Goal: Information Seeking & Learning: Check status

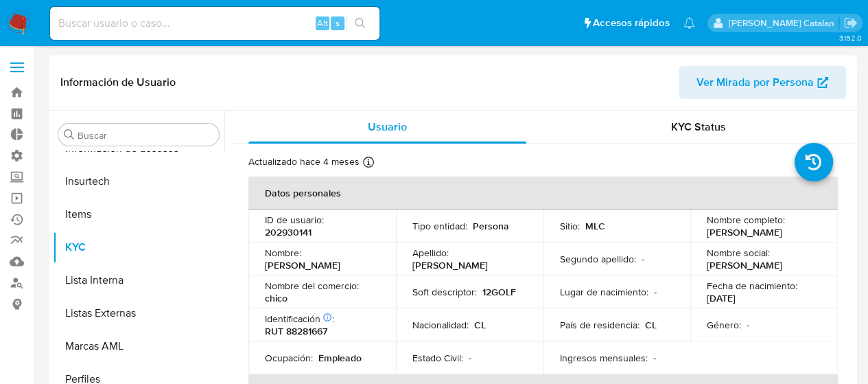
scroll to position [547, 0]
select select "10"
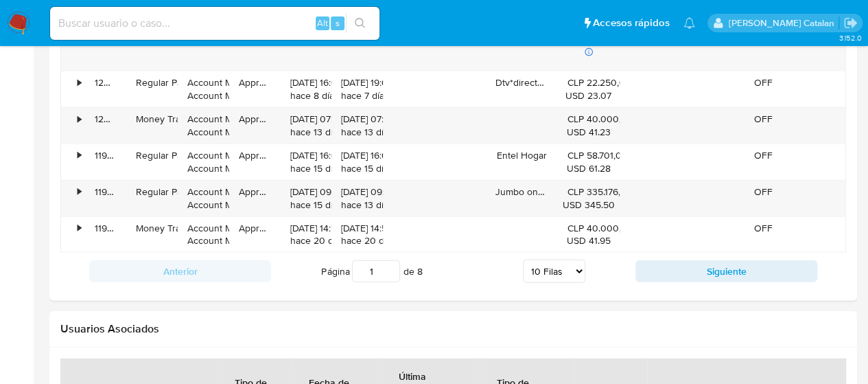
scroll to position [1711, 0]
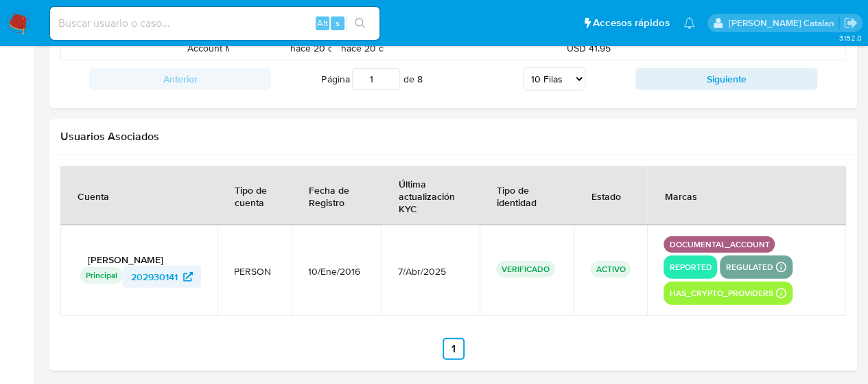
drag, startPoint x: 203, startPoint y: 279, endPoint x: 130, endPoint y: 271, distance: 73.2
click at [130, 271] on td "Cristóbal Aninat Urrejola Principal Identificado como usuario principal 2029301…" at bounding box center [138, 270] width 157 height 91
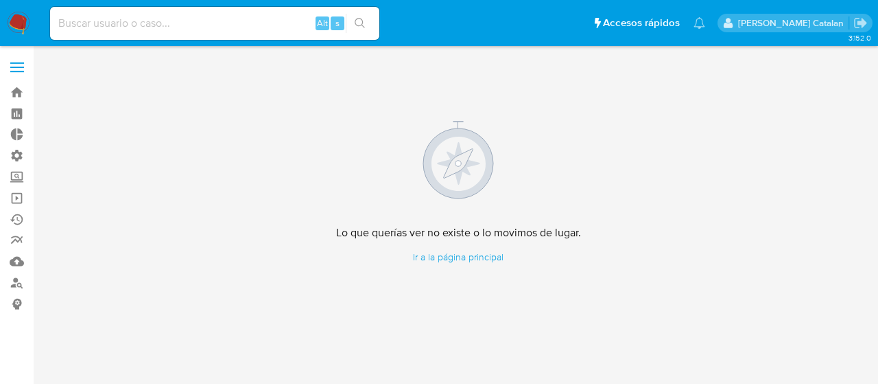
click at [248, 20] on input at bounding box center [214, 23] width 329 height 18
paste input "1882491832"
type input "1882491832"
click at [355, 24] on icon "search-icon" at bounding box center [360, 23] width 11 height 11
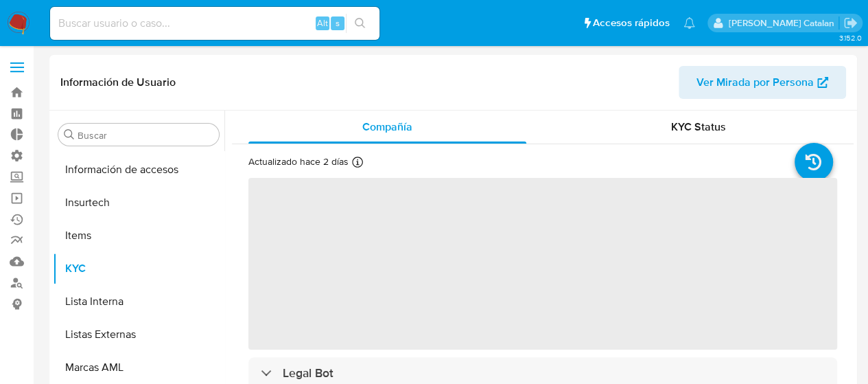
scroll to position [547, 0]
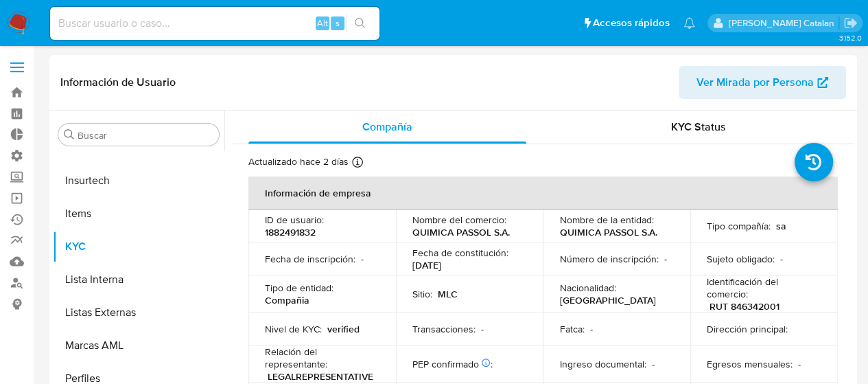
select select "10"
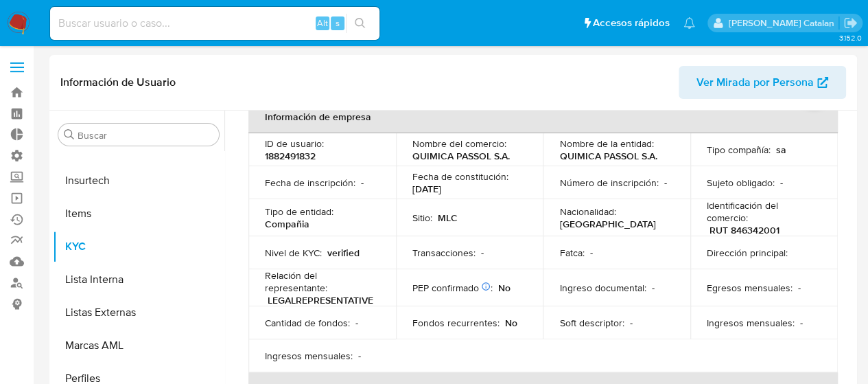
scroll to position [0, 0]
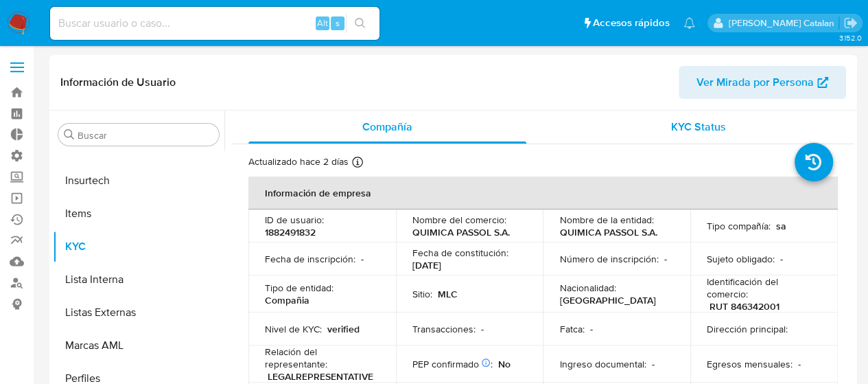
click at [699, 135] on div "KYC Status" at bounding box center [698, 126] width 278 height 33
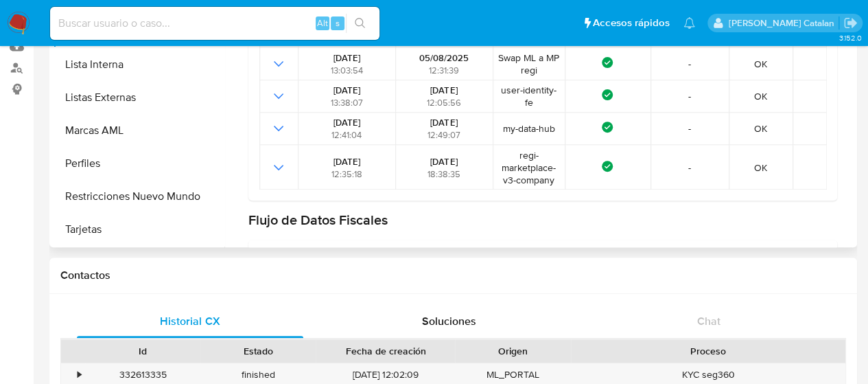
scroll to position [108, 0]
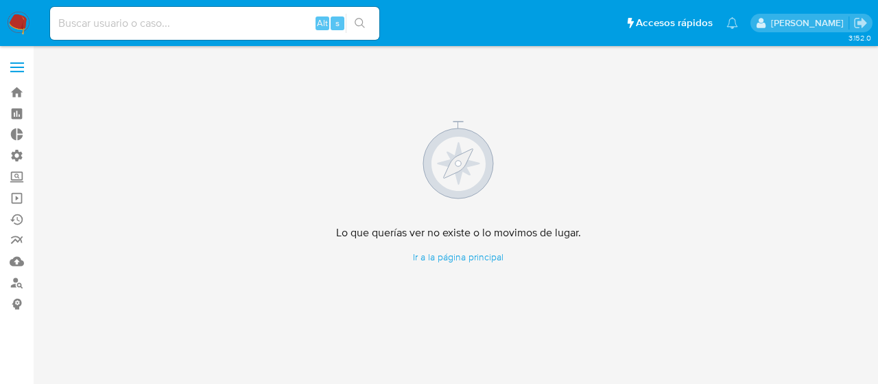
click at [266, 26] on input at bounding box center [214, 23] width 329 height 18
paste input "2594458145"
type input "2594458145"
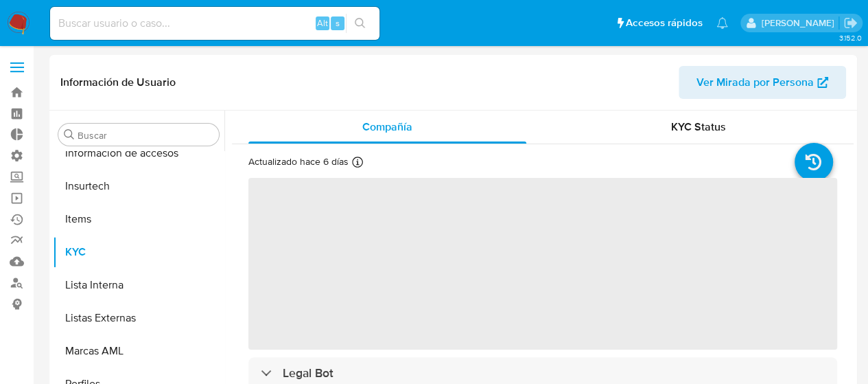
scroll to position [547, 0]
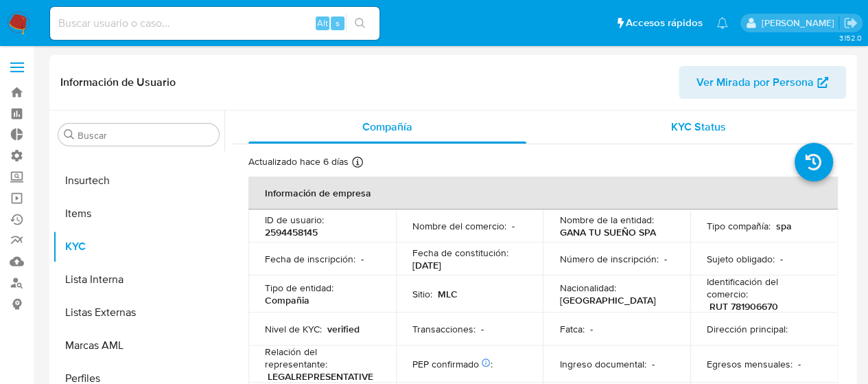
select select "10"
click at [645, 127] on div "KYC Status" at bounding box center [698, 126] width 278 height 33
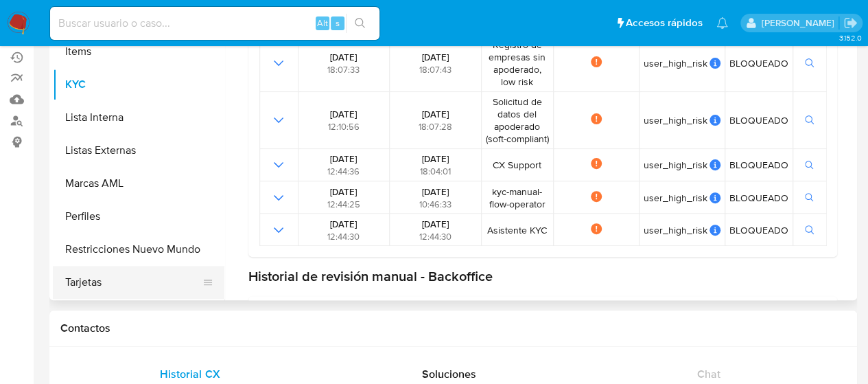
scroll to position [161, 0]
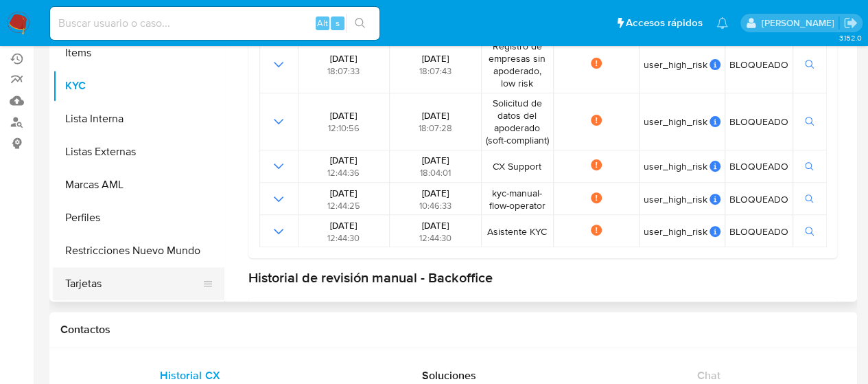
click at [104, 283] on button "Tarjetas" at bounding box center [133, 283] width 161 height 33
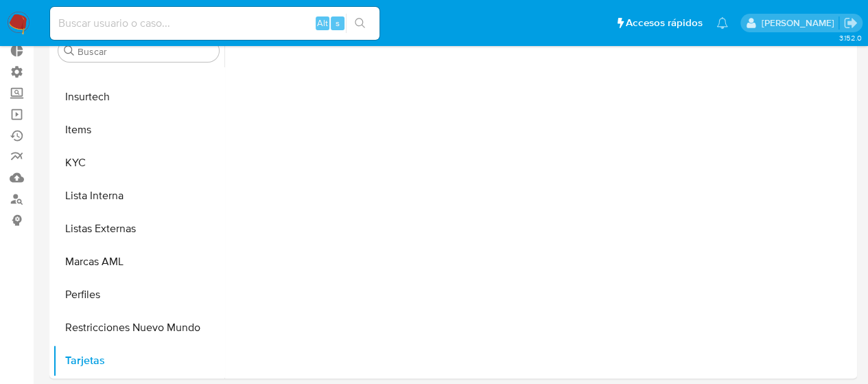
scroll to position [84, 0]
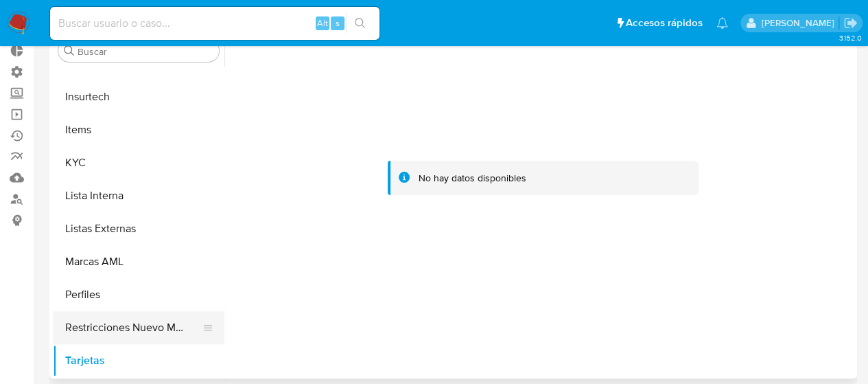
click at [95, 329] on button "Restricciones Nuevo Mundo" at bounding box center [133, 327] width 161 height 33
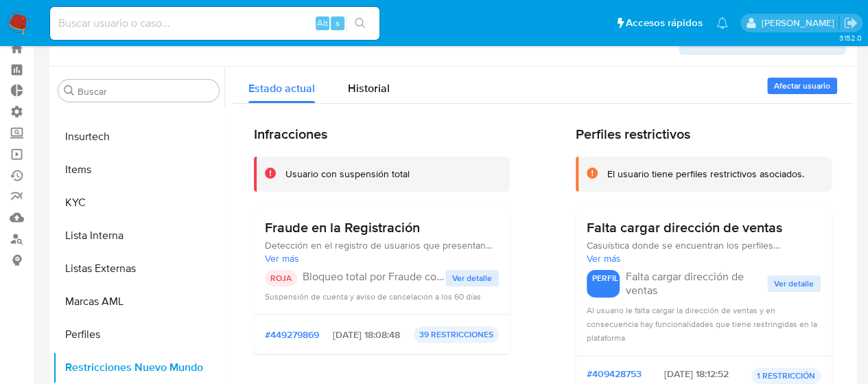
scroll to position [41, 0]
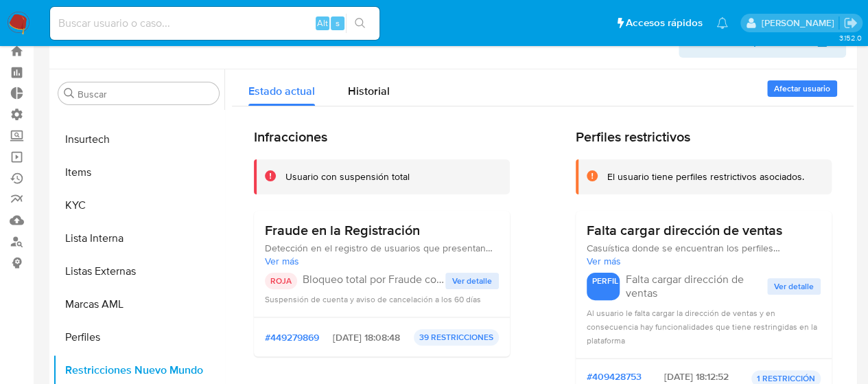
click at [423, 279] on p "Bloqueo total por Fraude confirmado con aviso de cancelación" at bounding box center [374, 279] width 143 height 14
click at [440, 280] on p "Bloqueo total por Fraude confirmado con aviso de cancelación" at bounding box center [374, 279] width 143 height 14
click at [453, 280] on span "Ver detalle" at bounding box center [472, 281] width 40 height 14
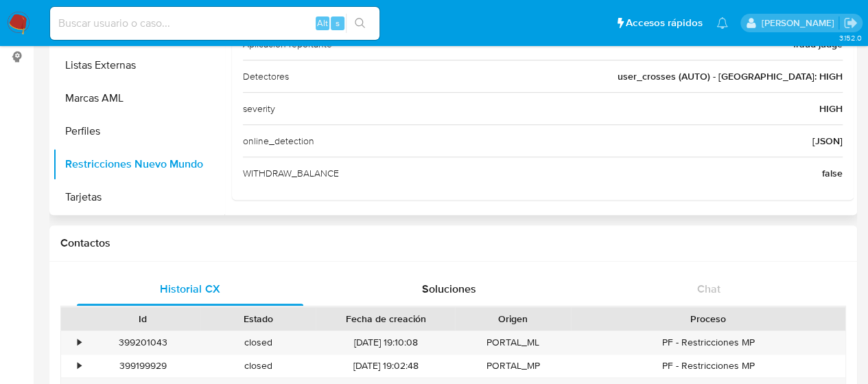
scroll to position [0, 0]
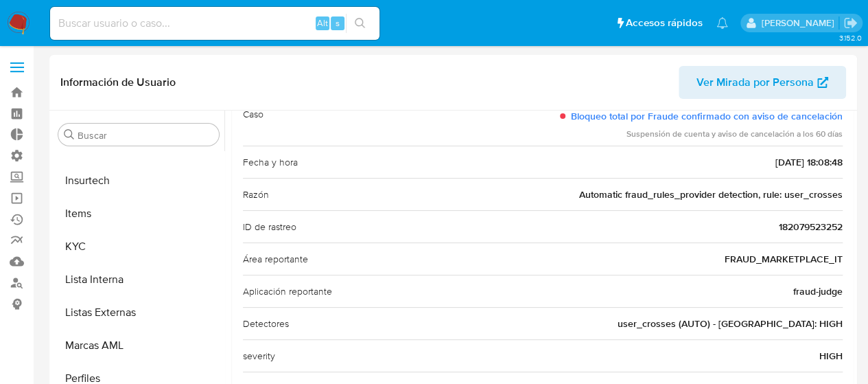
click at [264, 12] on div "Alt s" at bounding box center [214, 23] width 329 height 33
click at [229, 21] on input at bounding box center [214, 23] width 329 height 18
paste input "231390607"
click at [229, 21] on input "231390607" at bounding box center [214, 23] width 329 height 18
type input "231390607"
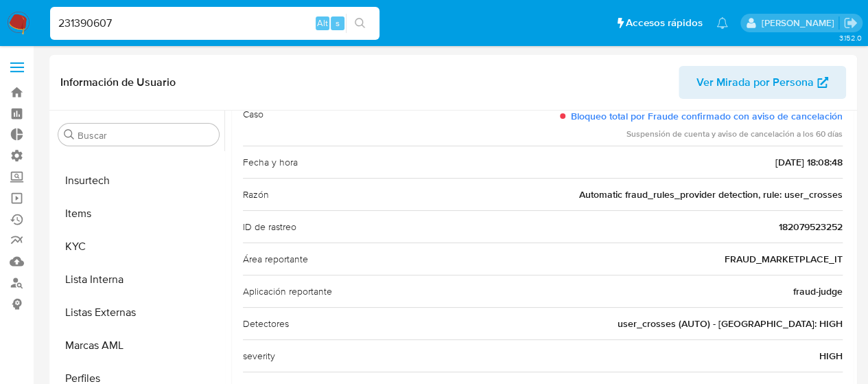
click at [360, 27] on icon "search-icon" at bounding box center [360, 23] width 11 height 11
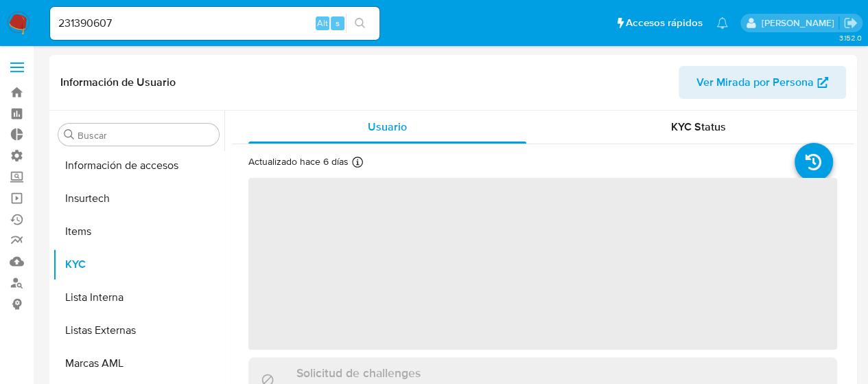
scroll to position [547, 0]
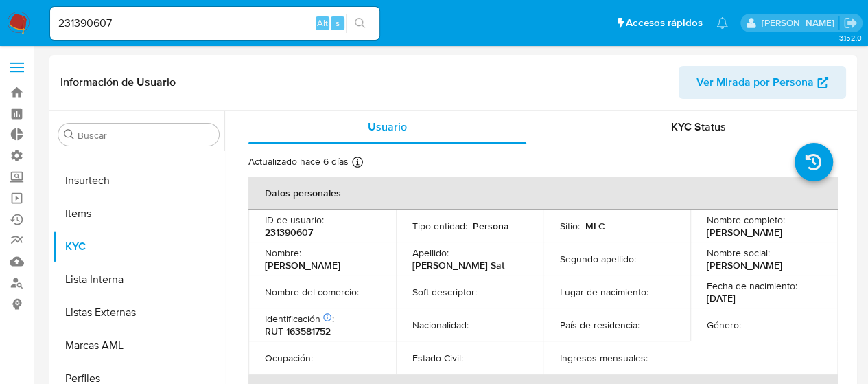
select select "10"
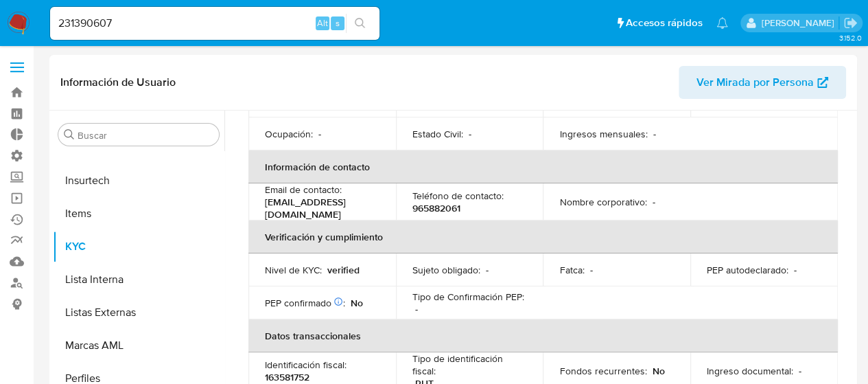
scroll to position [0, 0]
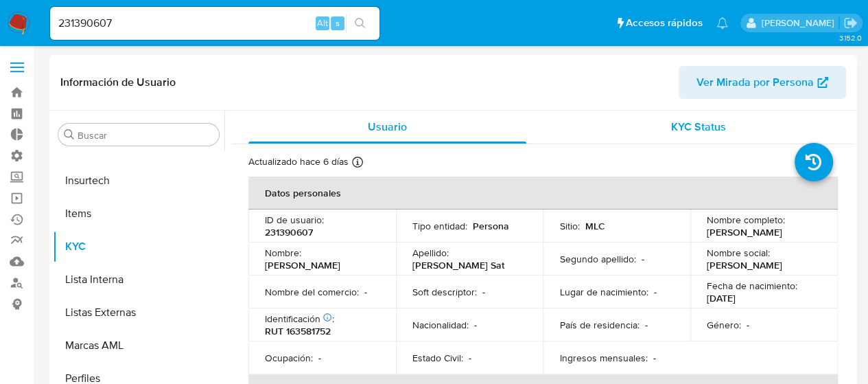
click at [695, 123] on span "KYC Status" at bounding box center [698, 127] width 55 height 16
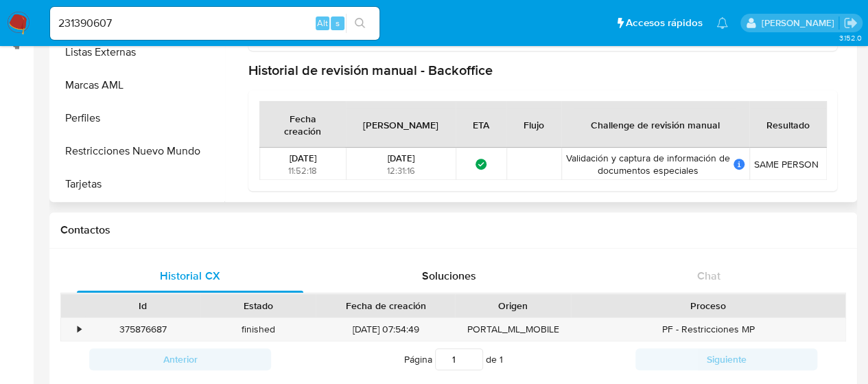
scroll to position [270, 0]
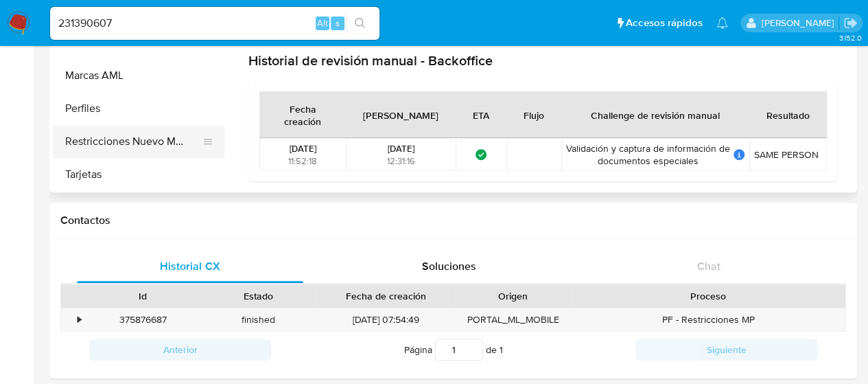
click at [94, 131] on button "Restricciones Nuevo Mundo" at bounding box center [133, 141] width 161 height 33
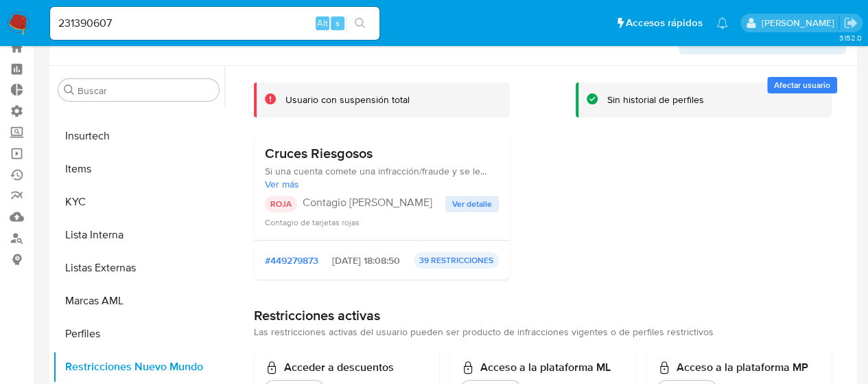
scroll to position [75, 0]
click at [484, 199] on span "Ver detalle" at bounding box center [472, 203] width 40 height 14
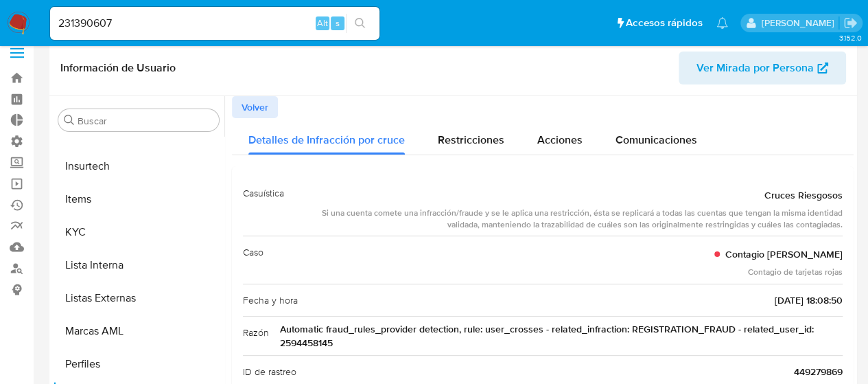
scroll to position [0, 0]
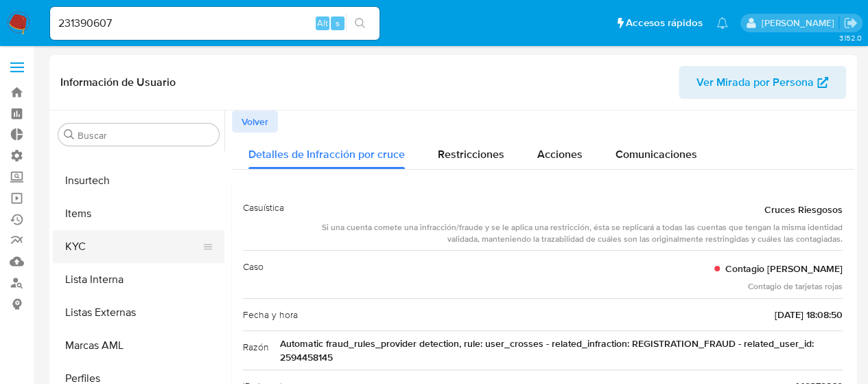
click at [70, 242] on button "KYC" at bounding box center [133, 246] width 161 height 33
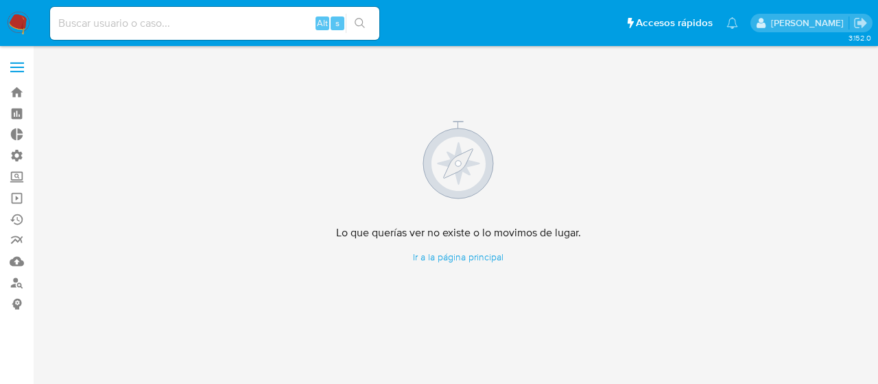
click at [194, 20] on input at bounding box center [214, 23] width 329 height 18
paste input "2594458145"
type input "2594458145"
click at [361, 30] on button "search-icon" at bounding box center [360, 23] width 28 height 19
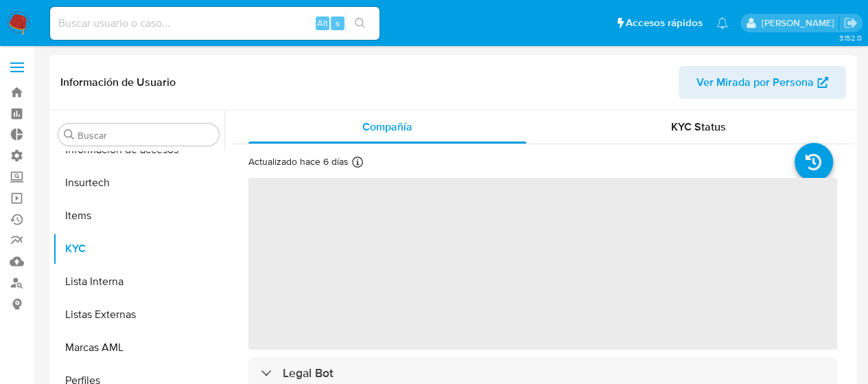
scroll to position [547, 0]
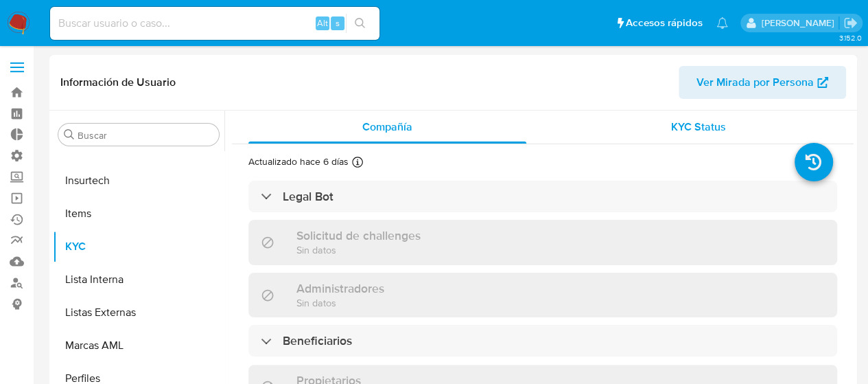
click at [671, 128] on span "KYC Status" at bounding box center [698, 127] width 55 height 16
select select "10"
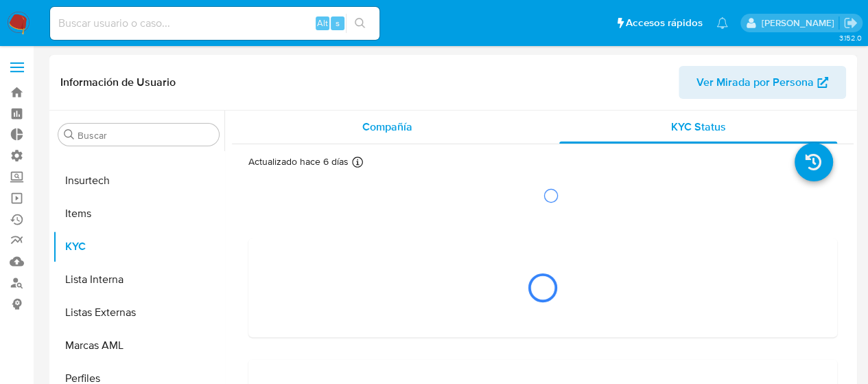
click at [435, 132] on div "Compañía" at bounding box center [387, 126] width 278 height 33
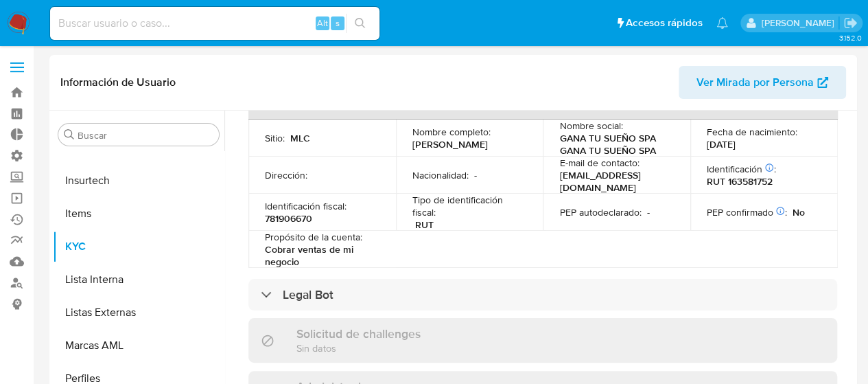
scroll to position [430, 0]
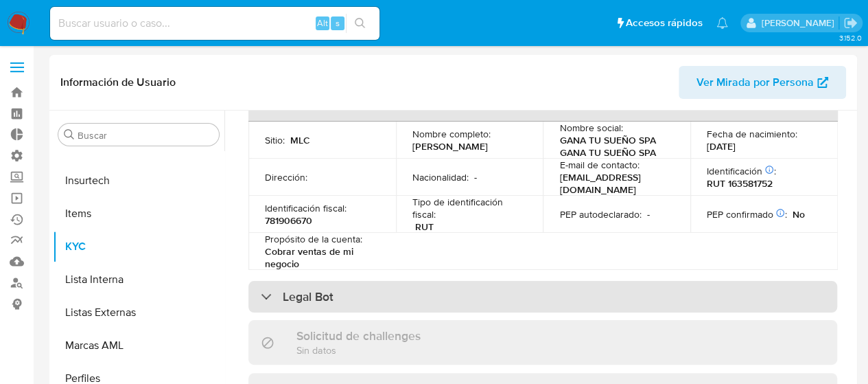
click at [269, 309] on div "Legal Bot" at bounding box center [542, 297] width 589 height 32
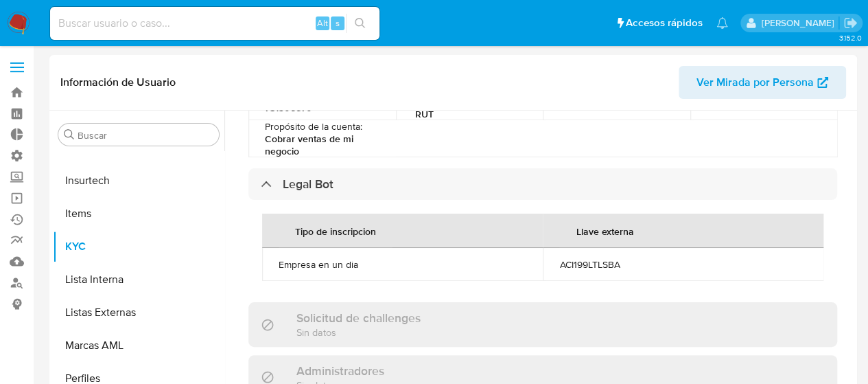
scroll to position [517, 0]
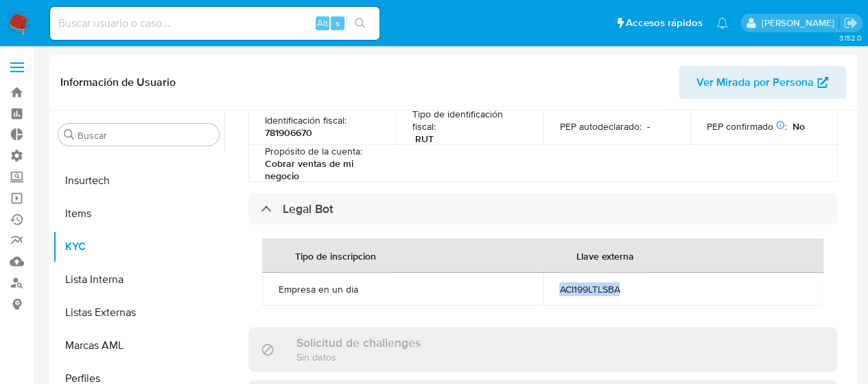
drag, startPoint x: 626, startPoint y: 295, endPoint x: 554, endPoint y: 291, distance: 71.5
click at [554, 291] on td "ACI199LTLSBA" at bounding box center [683, 288] width 281 height 33
copy div "ACI199LTLSBA"
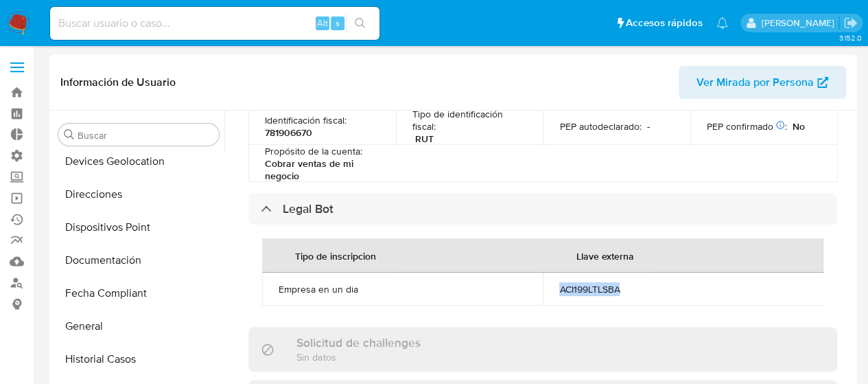
scroll to position [200, 0]
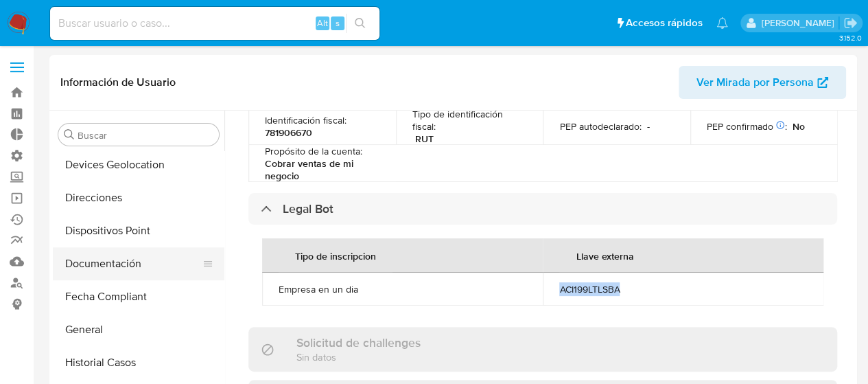
click at [104, 261] on button "Documentación" at bounding box center [133, 263] width 161 height 33
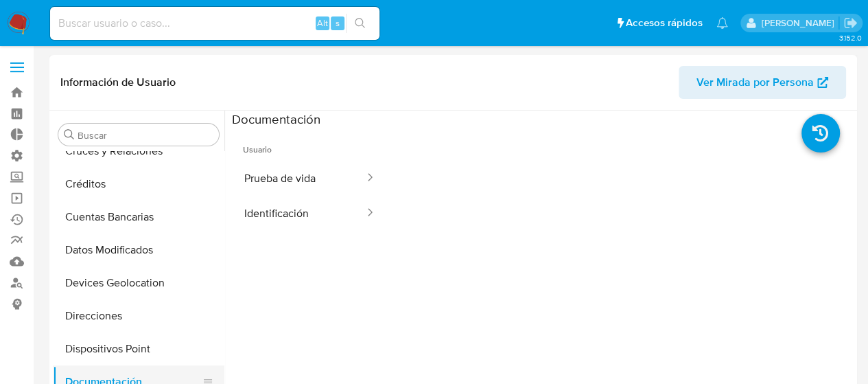
scroll to position [0, 0]
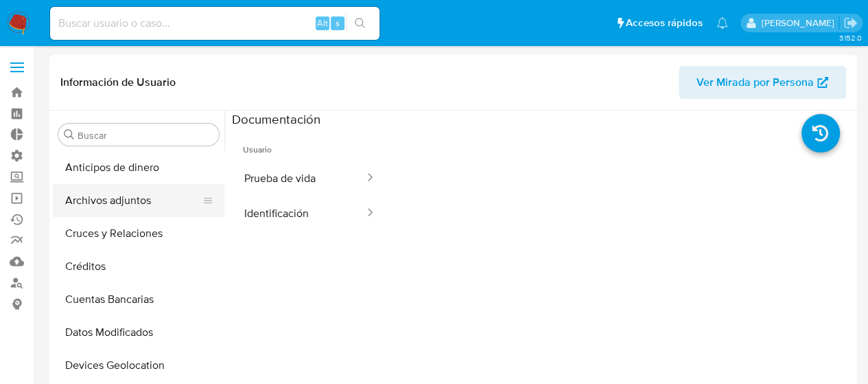
click at [117, 204] on button "Archivos adjuntos" at bounding box center [133, 200] width 161 height 33
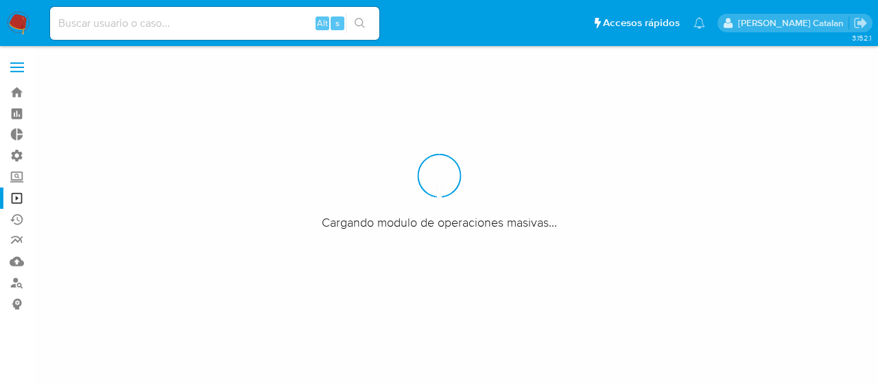
click at [150, 28] on input at bounding box center [214, 23] width 329 height 18
paste input "2096989372"
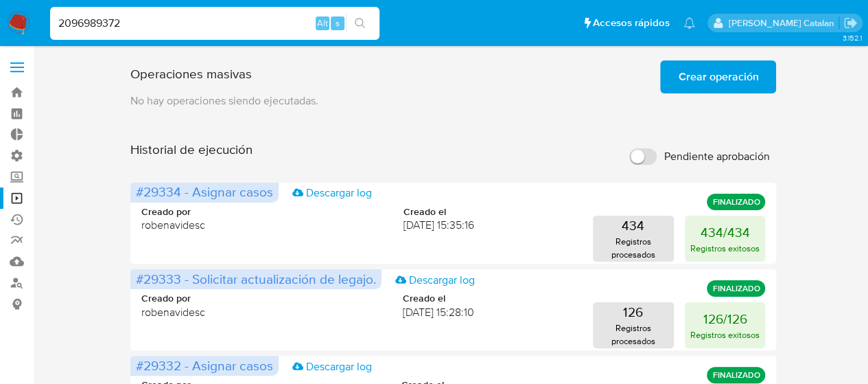
type input "2096989372"
click at [367, 18] on button "search-icon" at bounding box center [360, 23] width 28 height 19
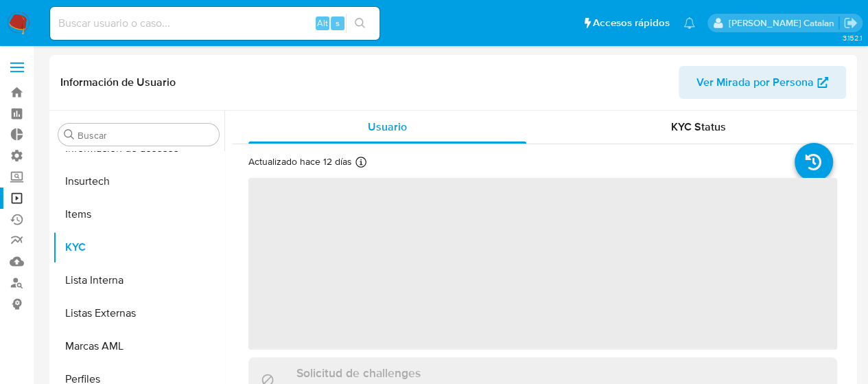
scroll to position [547, 0]
select select "10"
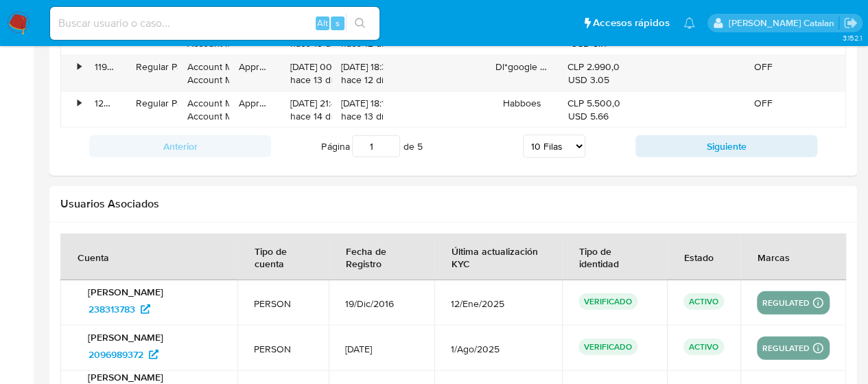
scroll to position [1727, 0]
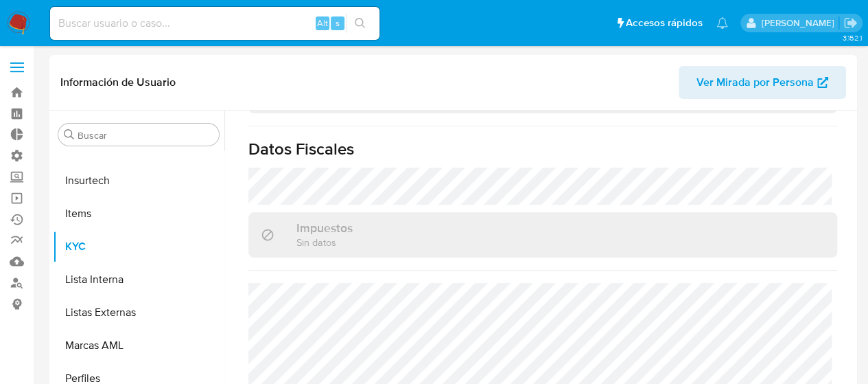
scroll to position [862, 0]
select select "10"
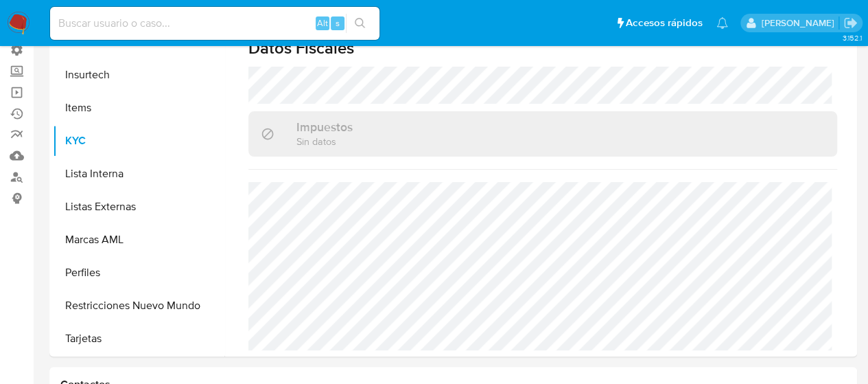
scroll to position [105, 0]
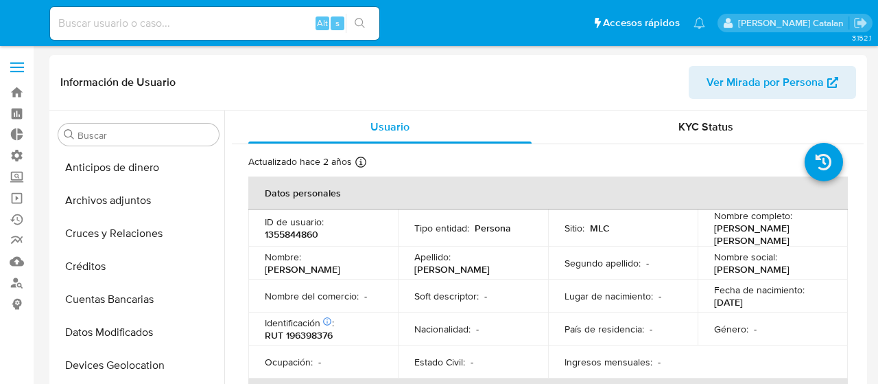
select select "10"
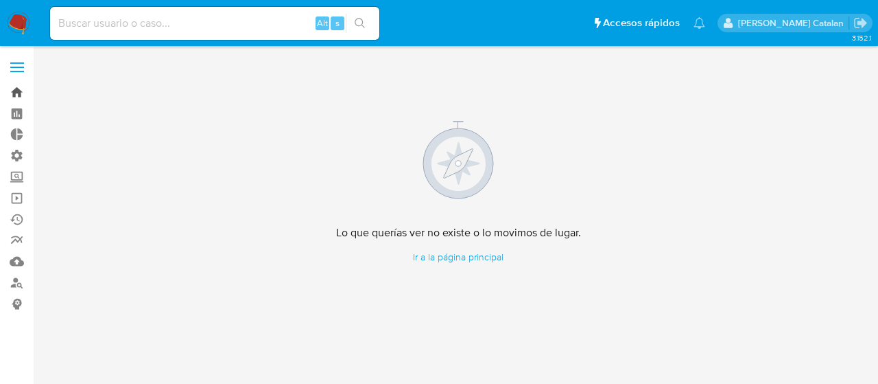
click at [12, 88] on link "Bandeja" at bounding box center [81, 92] width 163 height 21
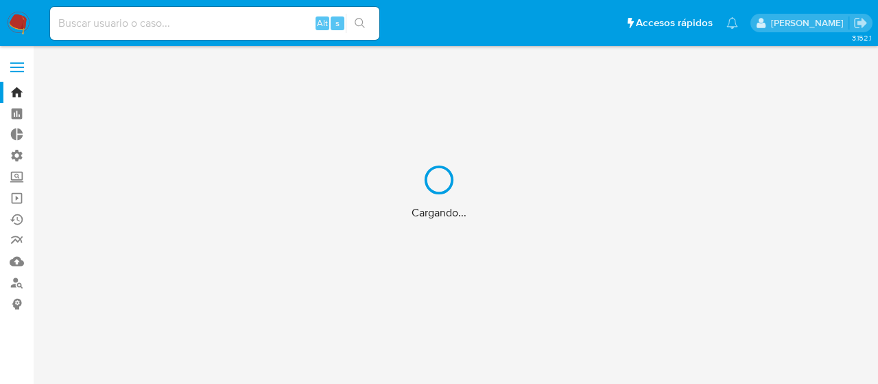
click at [150, 19] on div "Cargando..." at bounding box center [439, 192] width 878 height 384
click at [163, 25] on div "Cargando..." at bounding box center [439, 192] width 878 height 384
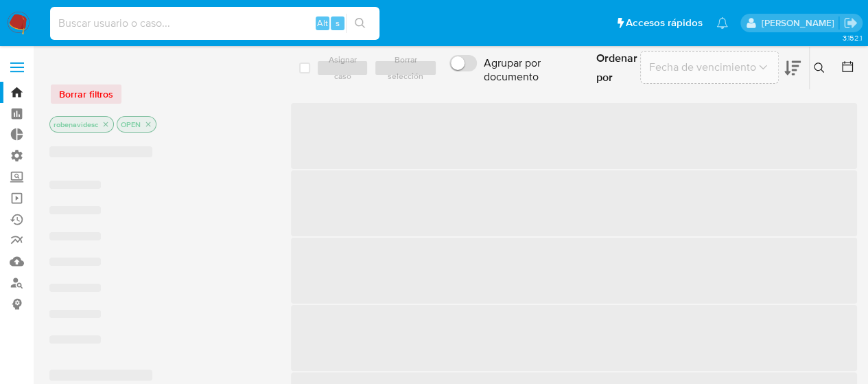
click at [188, 30] on input at bounding box center [214, 23] width 329 height 18
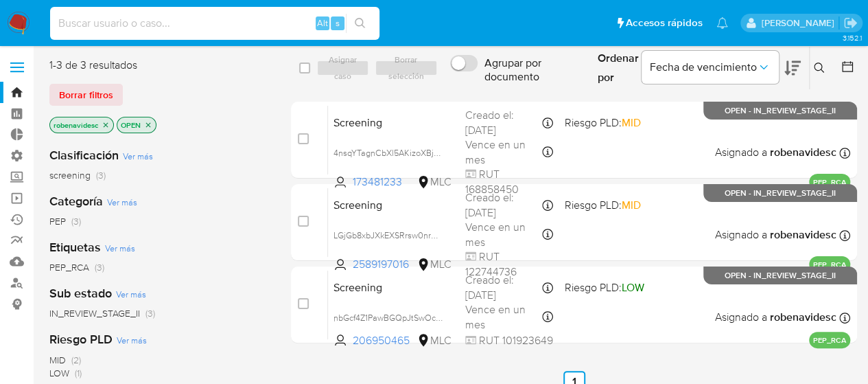
paste input "2096989372"
type input "2096989372"
click at [360, 20] on icon "search-icon" at bounding box center [360, 23] width 11 height 11
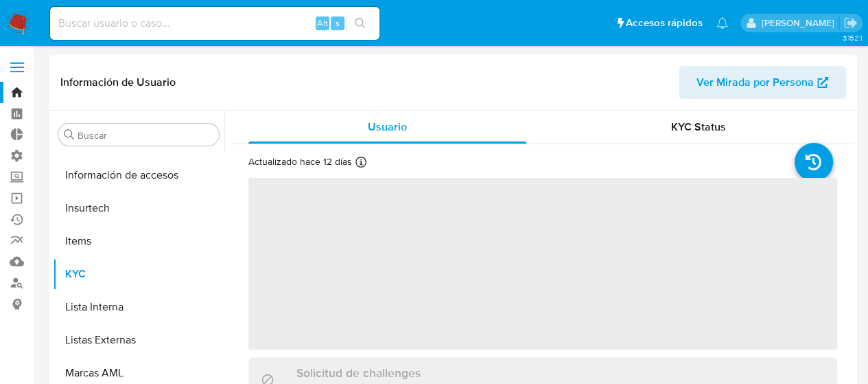
scroll to position [547, 0]
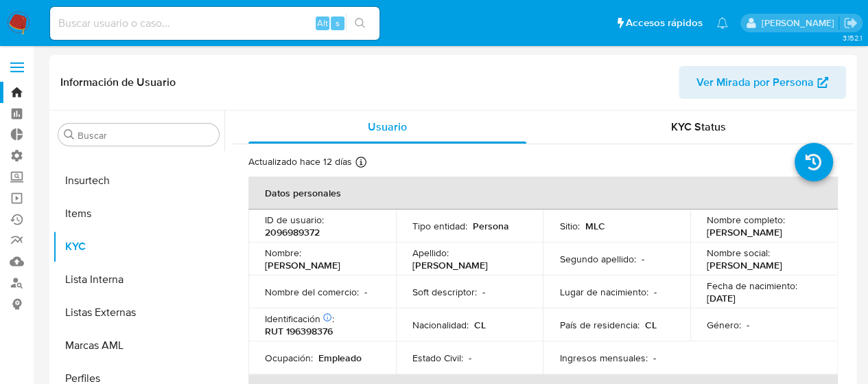
select select "10"
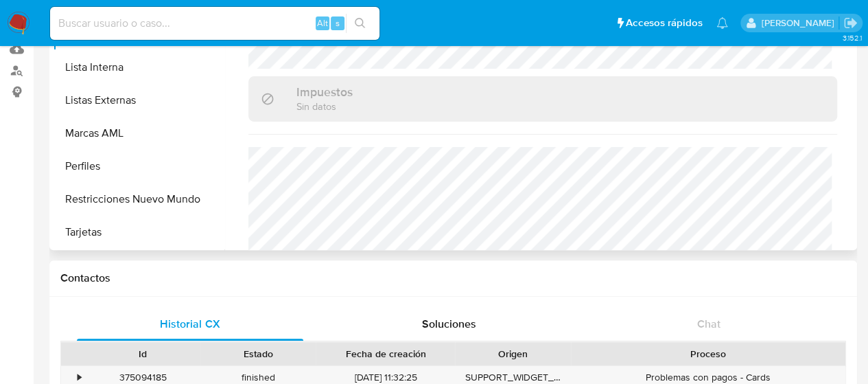
scroll to position [700, 0]
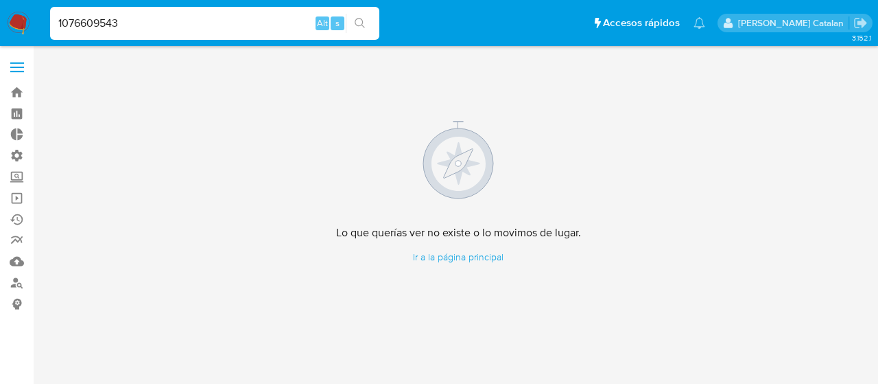
type input "1076609543"
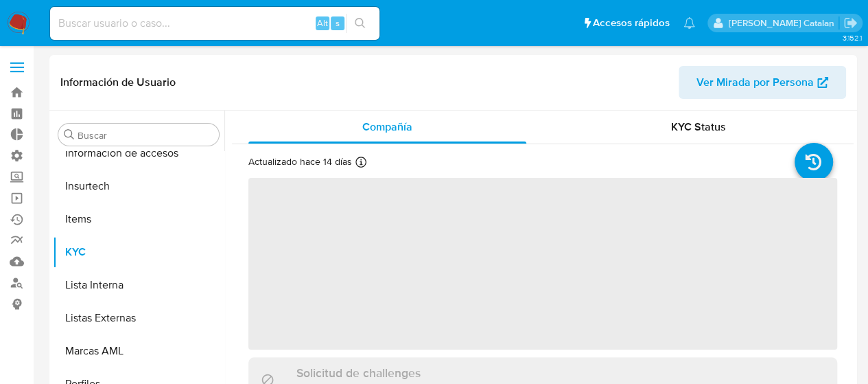
scroll to position [547, 0]
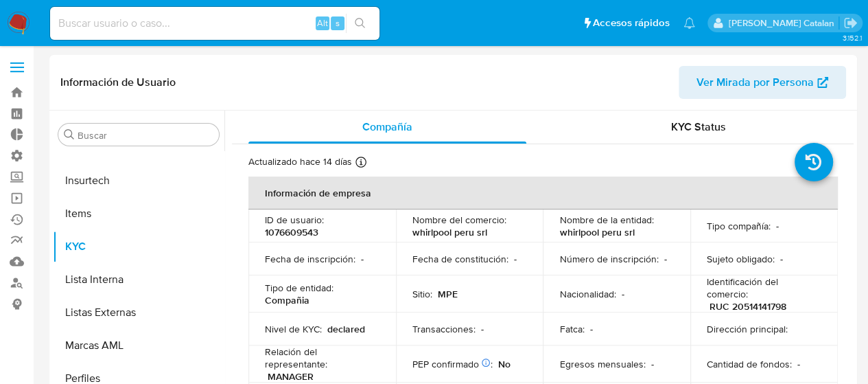
select select "10"
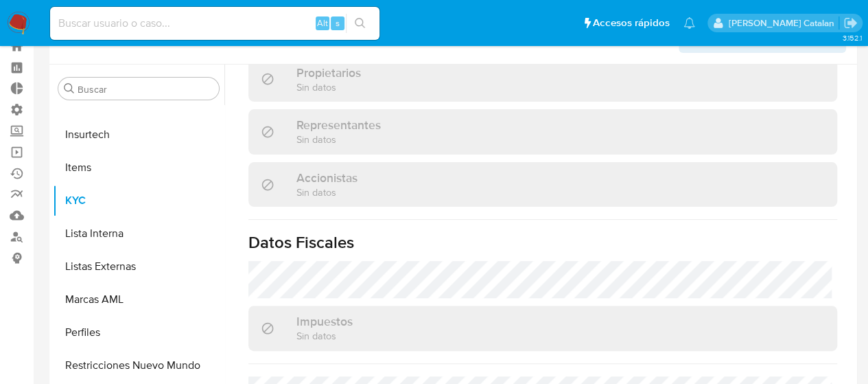
scroll to position [416, 0]
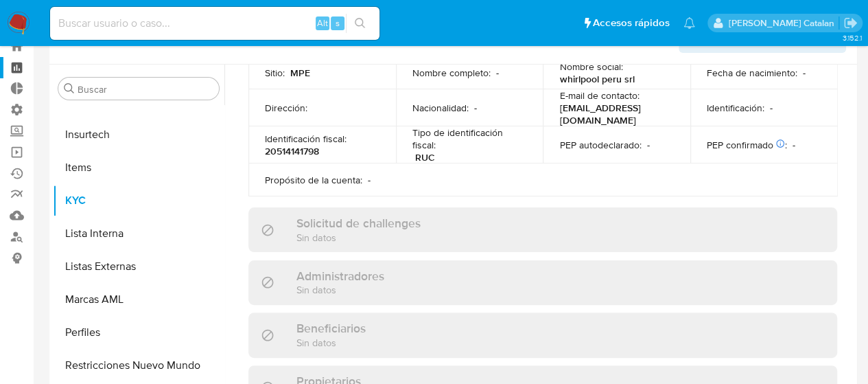
click at [16, 57] on link "Tablero" at bounding box center [81, 67] width 163 height 21
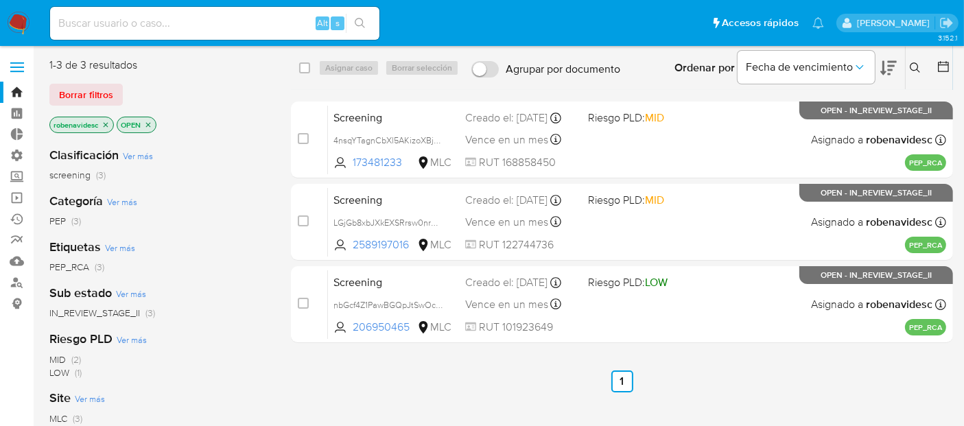
drag, startPoint x: 0, startPoint y: 0, endPoint x: 508, endPoint y: 397, distance: 644.9
click at [508, 383] on div "select-all-cases-checkbox Asignar caso Borrar selección Agrupar por documento O…" at bounding box center [622, 363] width 662 height 611
click at [270, 20] on input at bounding box center [214, 23] width 329 height 18
paste input "2096989372"
type input "2096989372"
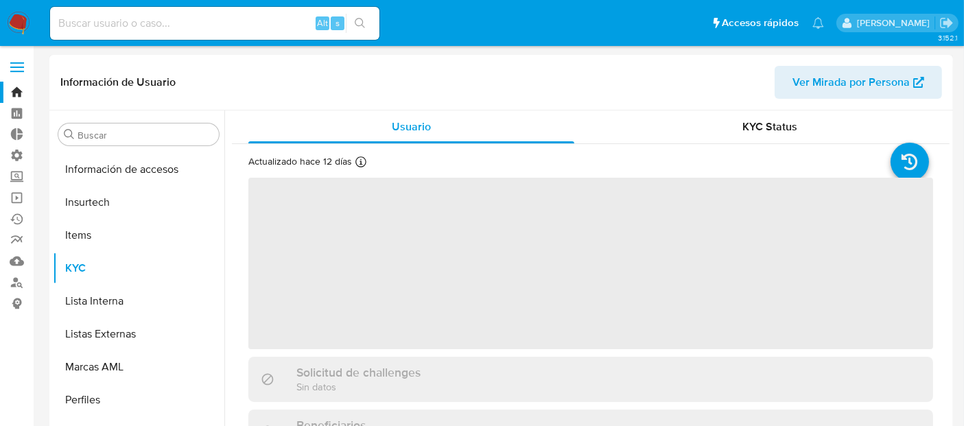
scroll to position [546, 0]
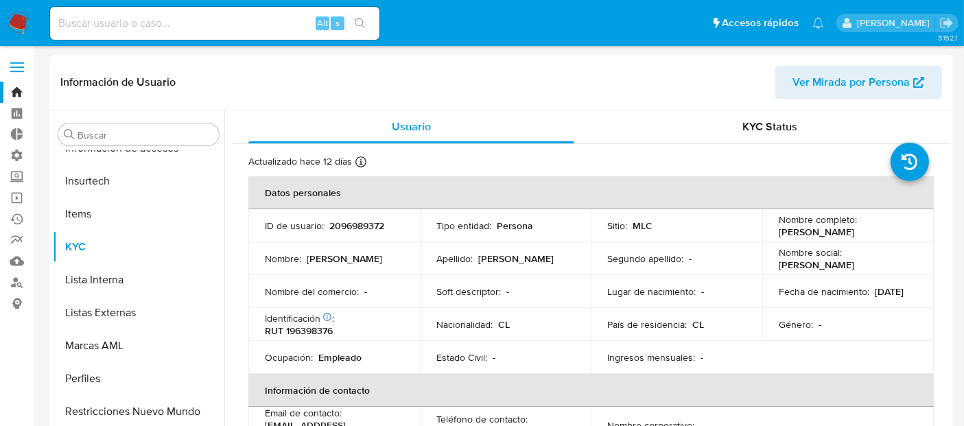
select select "10"
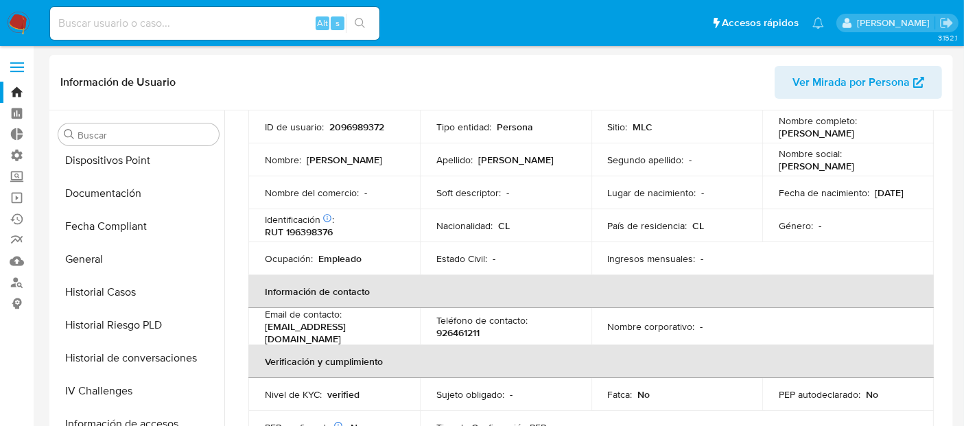
scroll to position [264, 0]
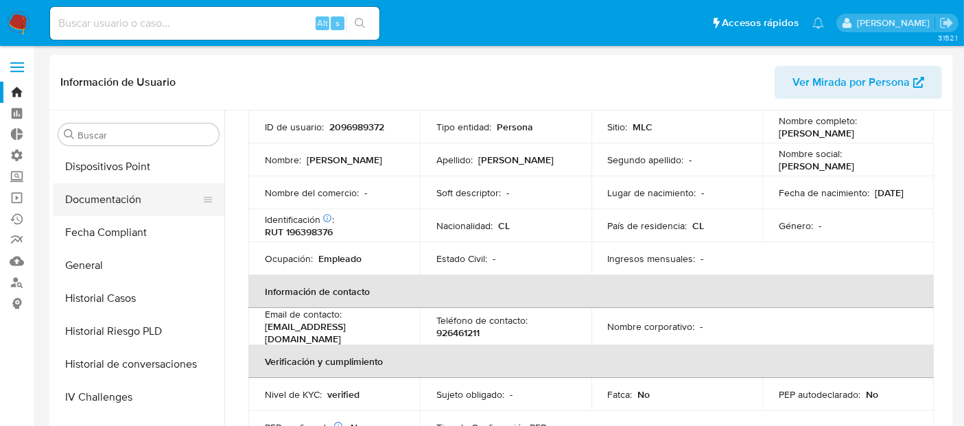
click at [104, 197] on button "Documentación" at bounding box center [133, 199] width 161 height 33
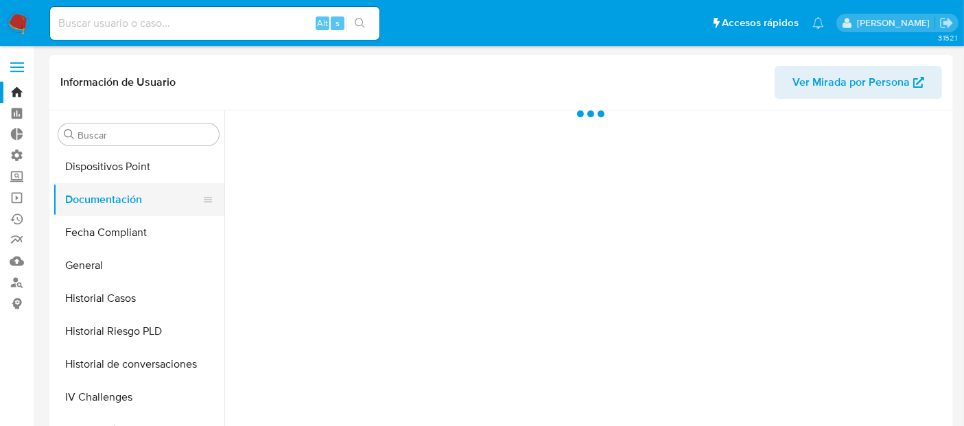
scroll to position [0, 0]
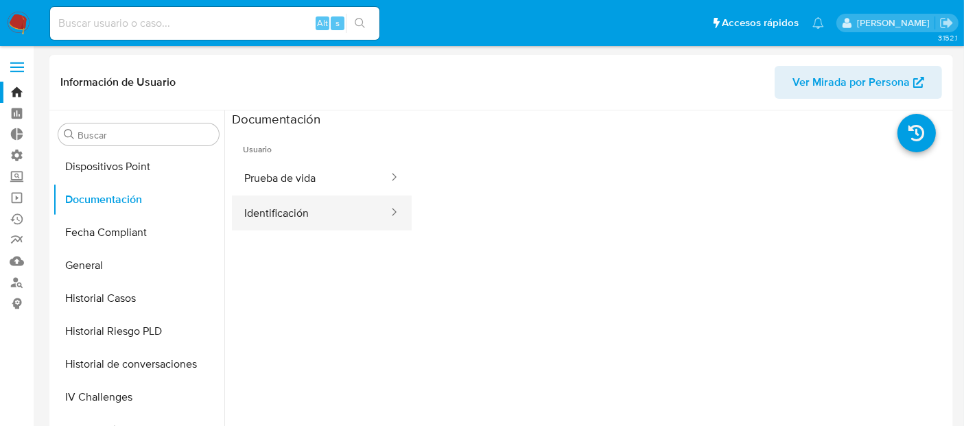
click at [314, 218] on button "Identificación" at bounding box center [311, 213] width 158 height 35
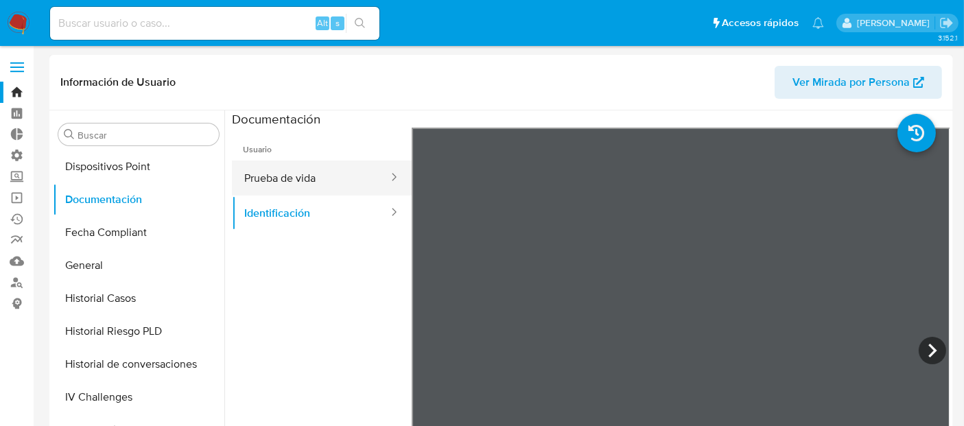
click at [280, 174] on button "Prueba de vida" at bounding box center [311, 178] width 158 height 35
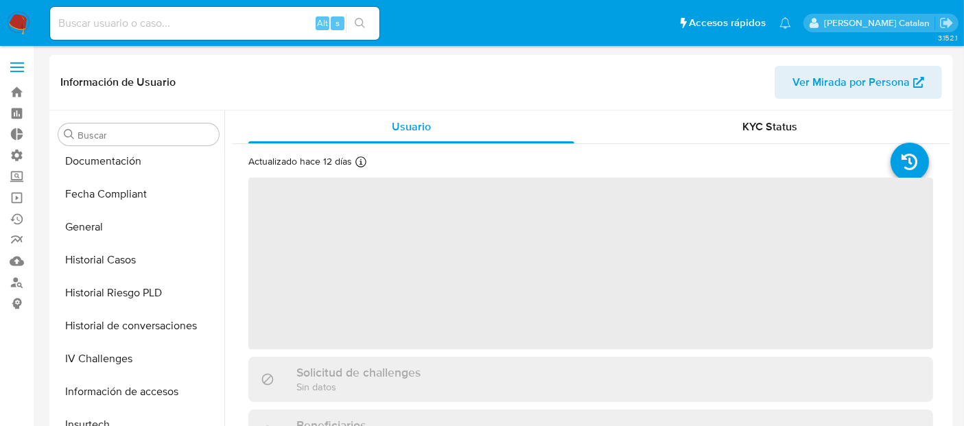
scroll to position [301, 0]
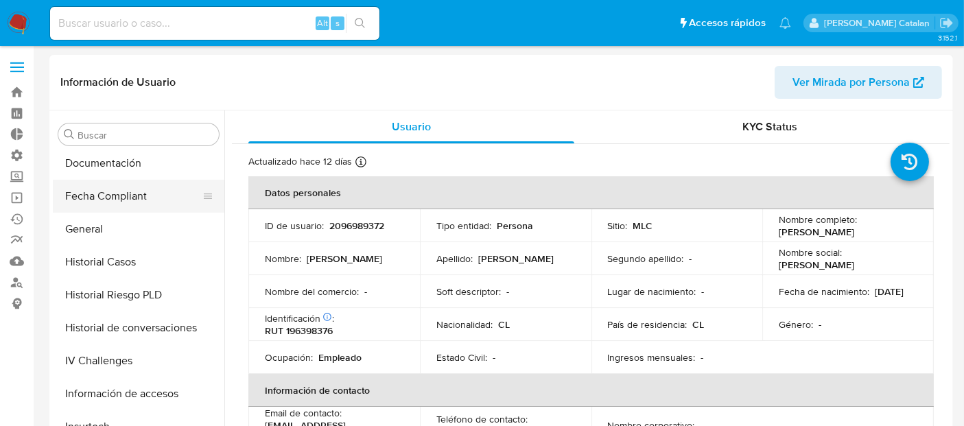
click at [121, 180] on button "Fecha Compliant" at bounding box center [133, 196] width 161 height 33
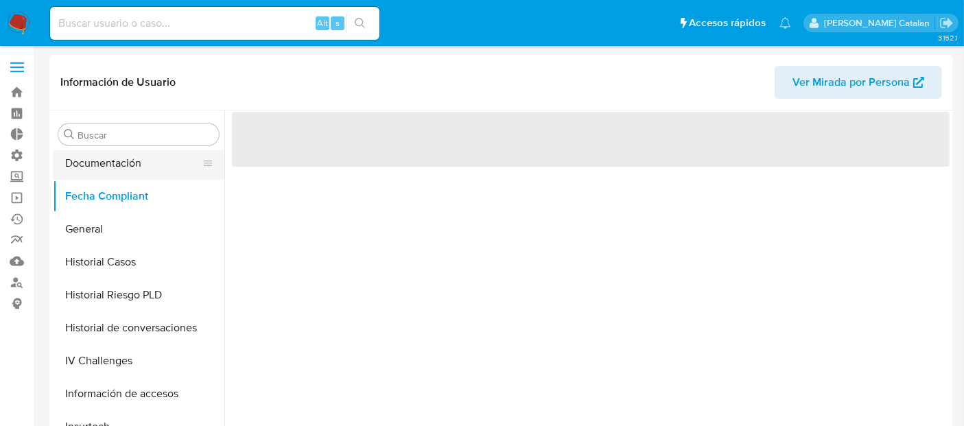
click at [119, 177] on button "Documentación" at bounding box center [133, 163] width 161 height 33
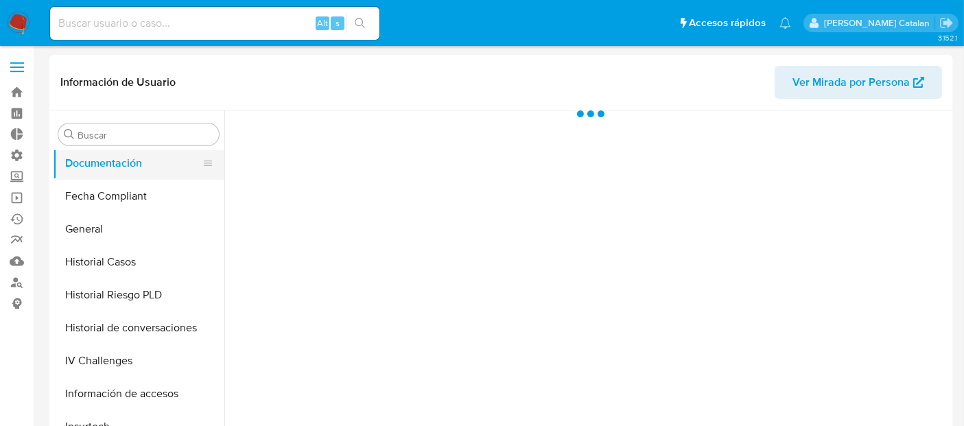
select select "10"
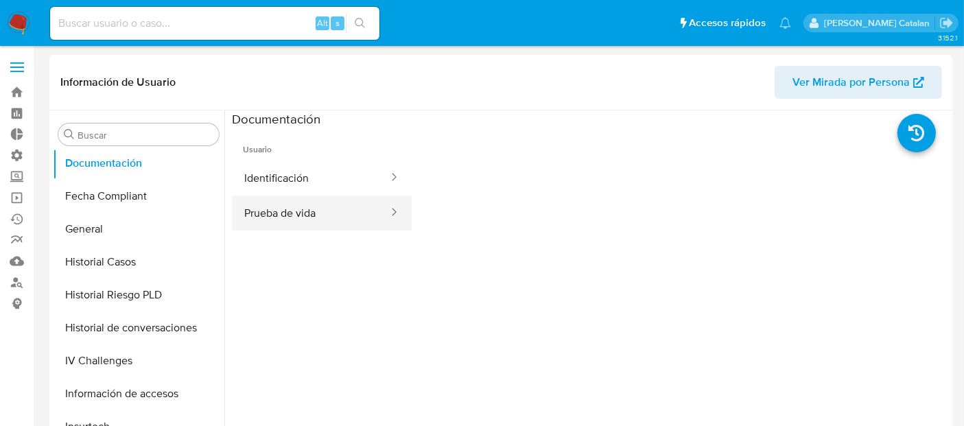
click at [274, 209] on button "Prueba de vida" at bounding box center [311, 213] width 158 height 35
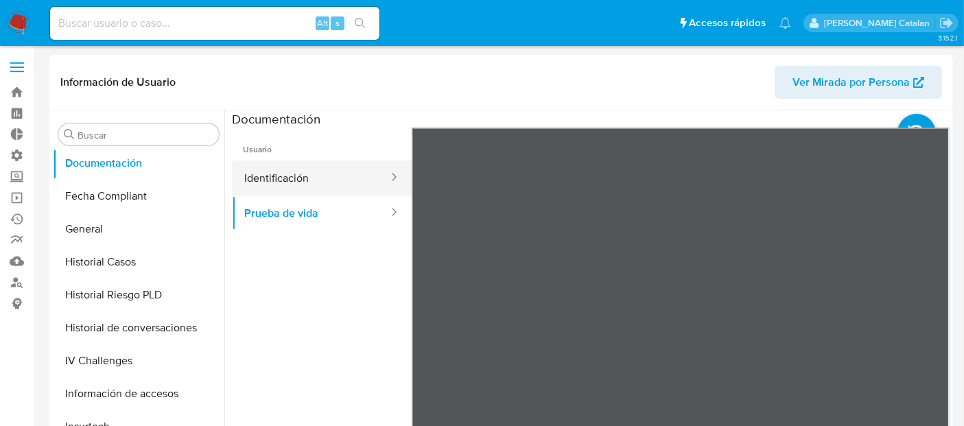
click at [307, 175] on button "Identificación" at bounding box center [311, 178] width 158 height 35
